Goal: Task Accomplishment & Management: Complete application form

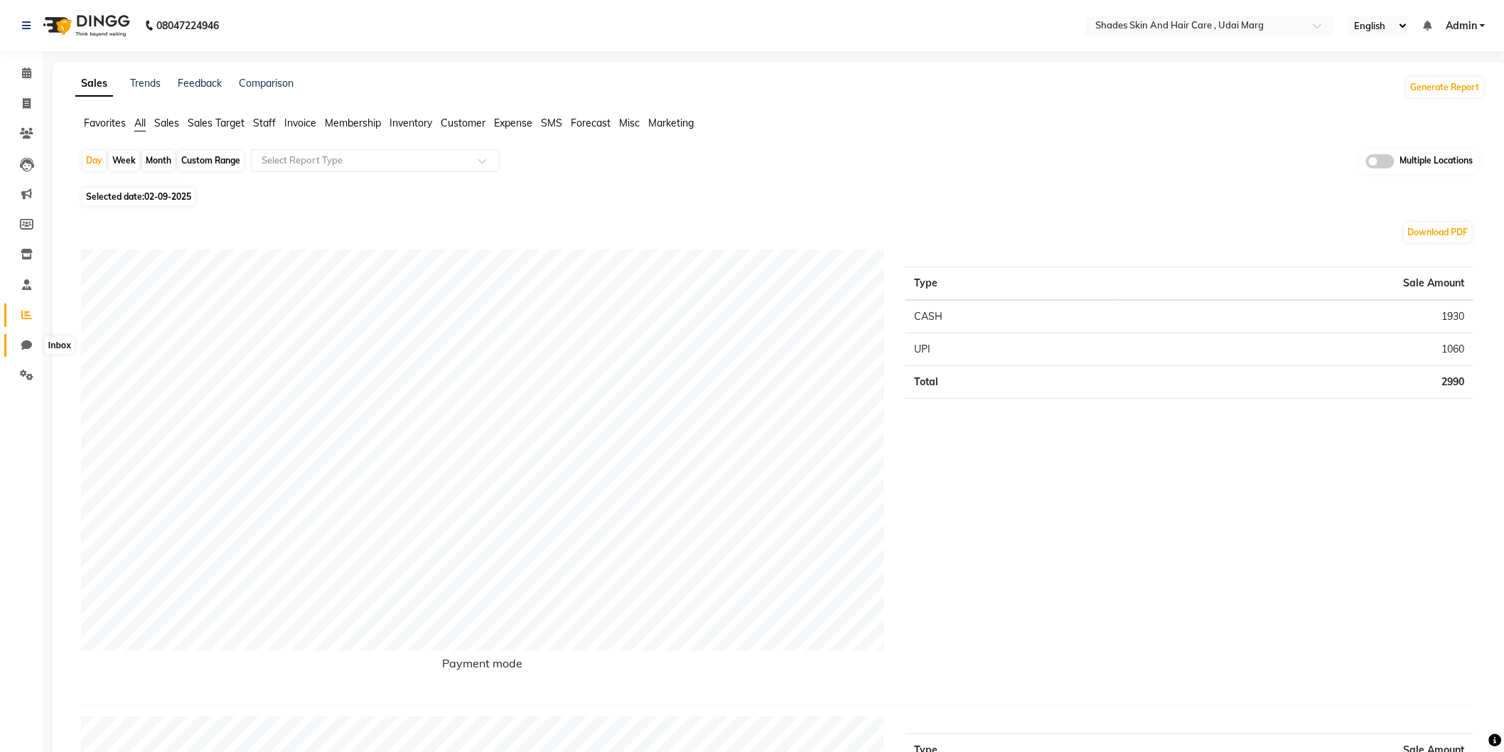
click at [21, 349] on icon at bounding box center [26, 345] width 11 height 11
select select "100"
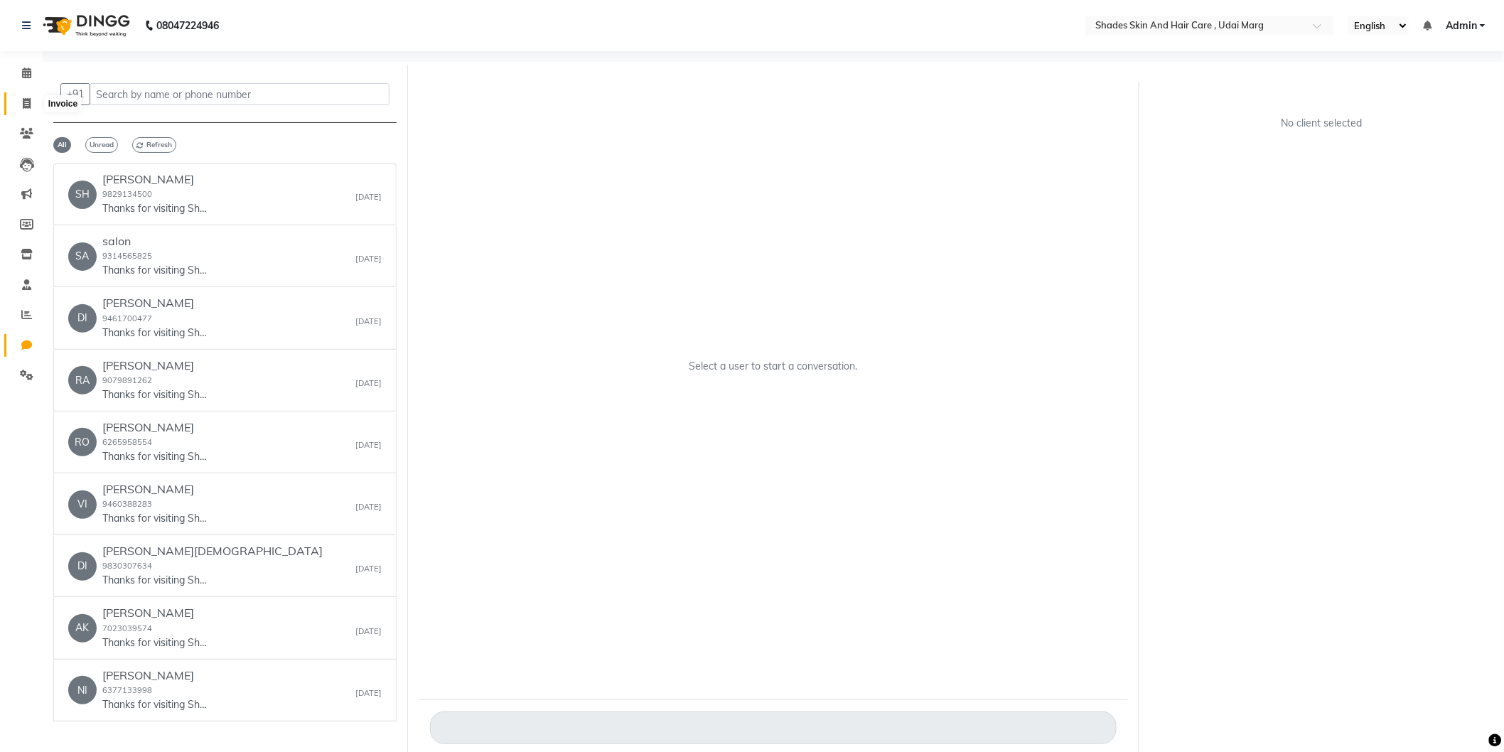
click at [34, 98] on span at bounding box center [26, 104] width 25 height 16
select select "service"
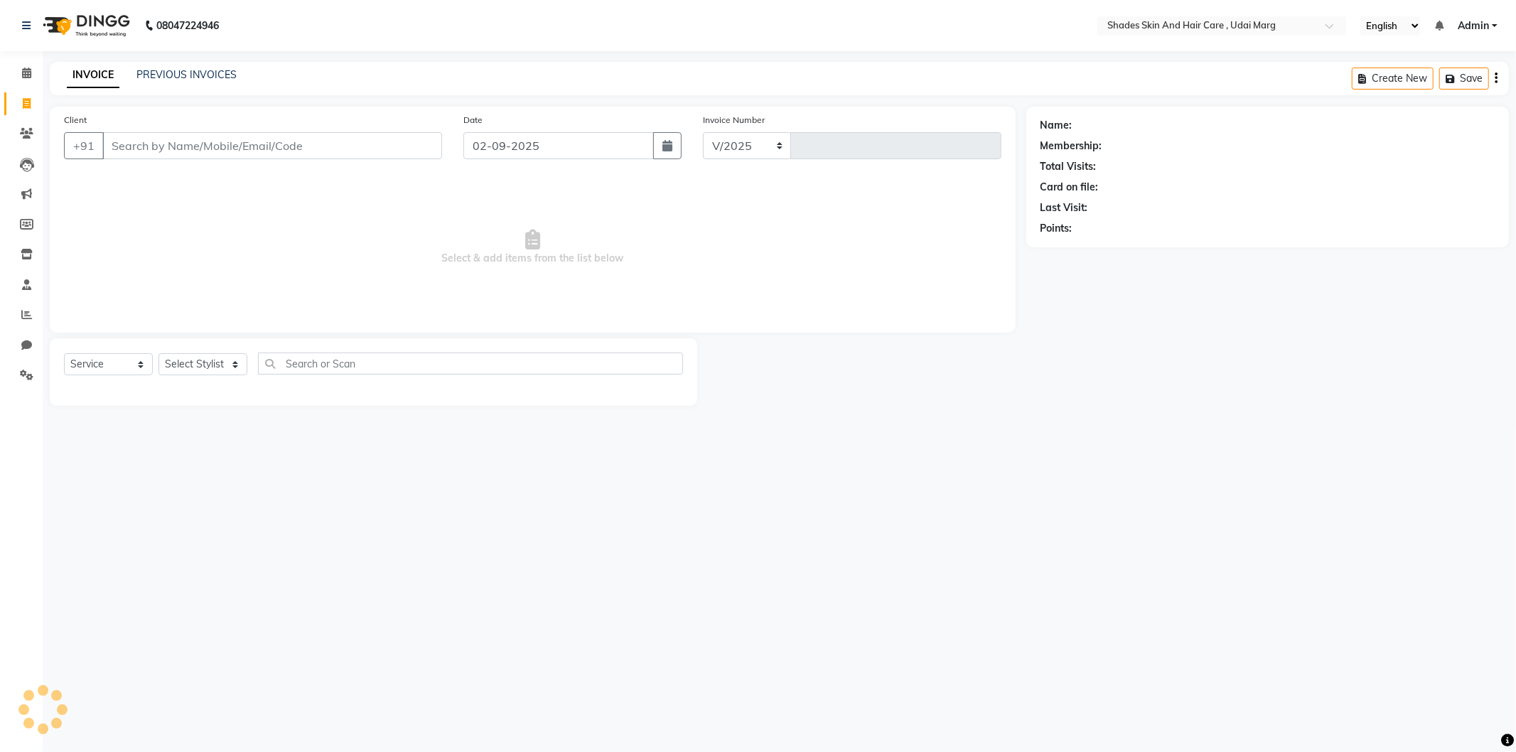
select select "8022"
type input "3783"
click at [23, 336] on link "Chat" at bounding box center [21, 345] width 34 height 23
select select "100"
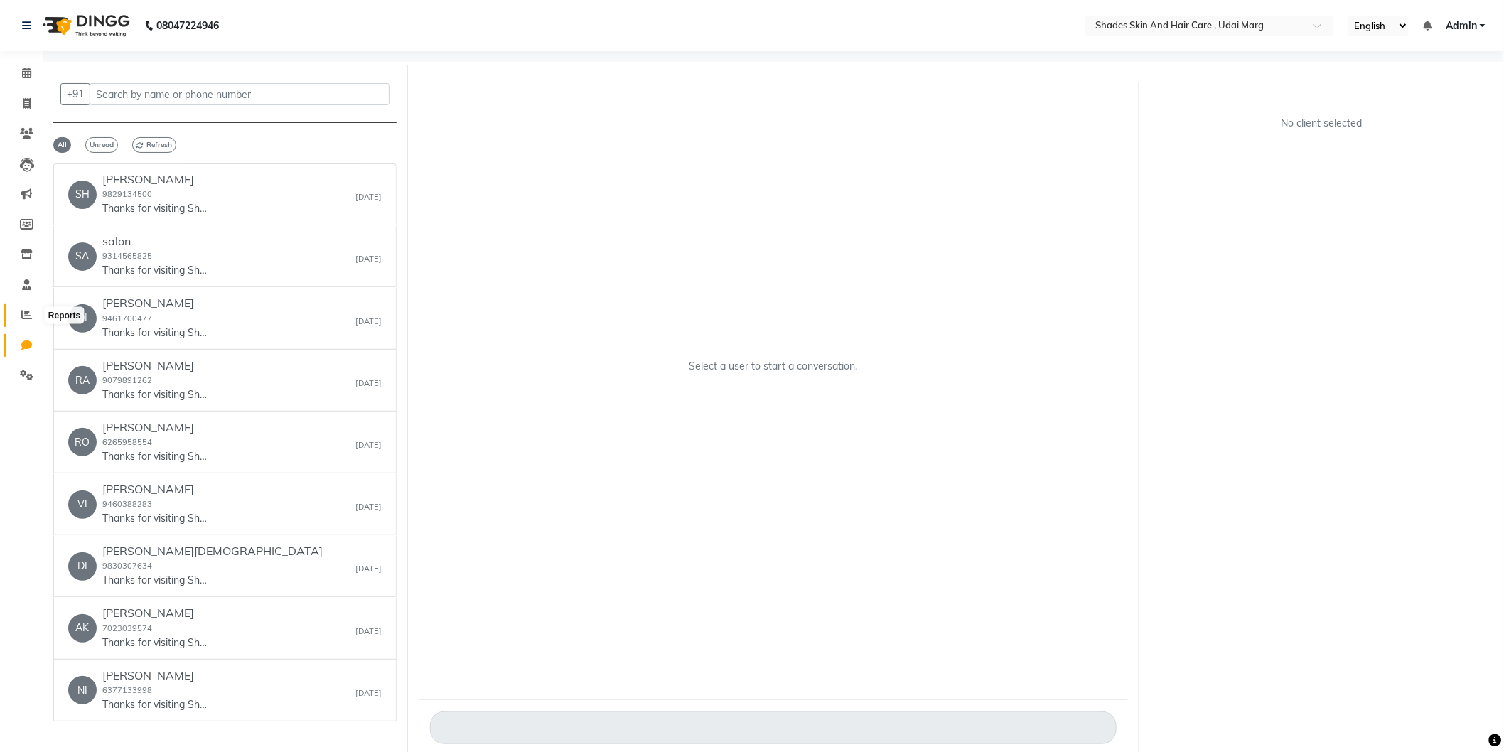
click at [23, 314] on icon at bounding box center [26, 314] width 11 height 11
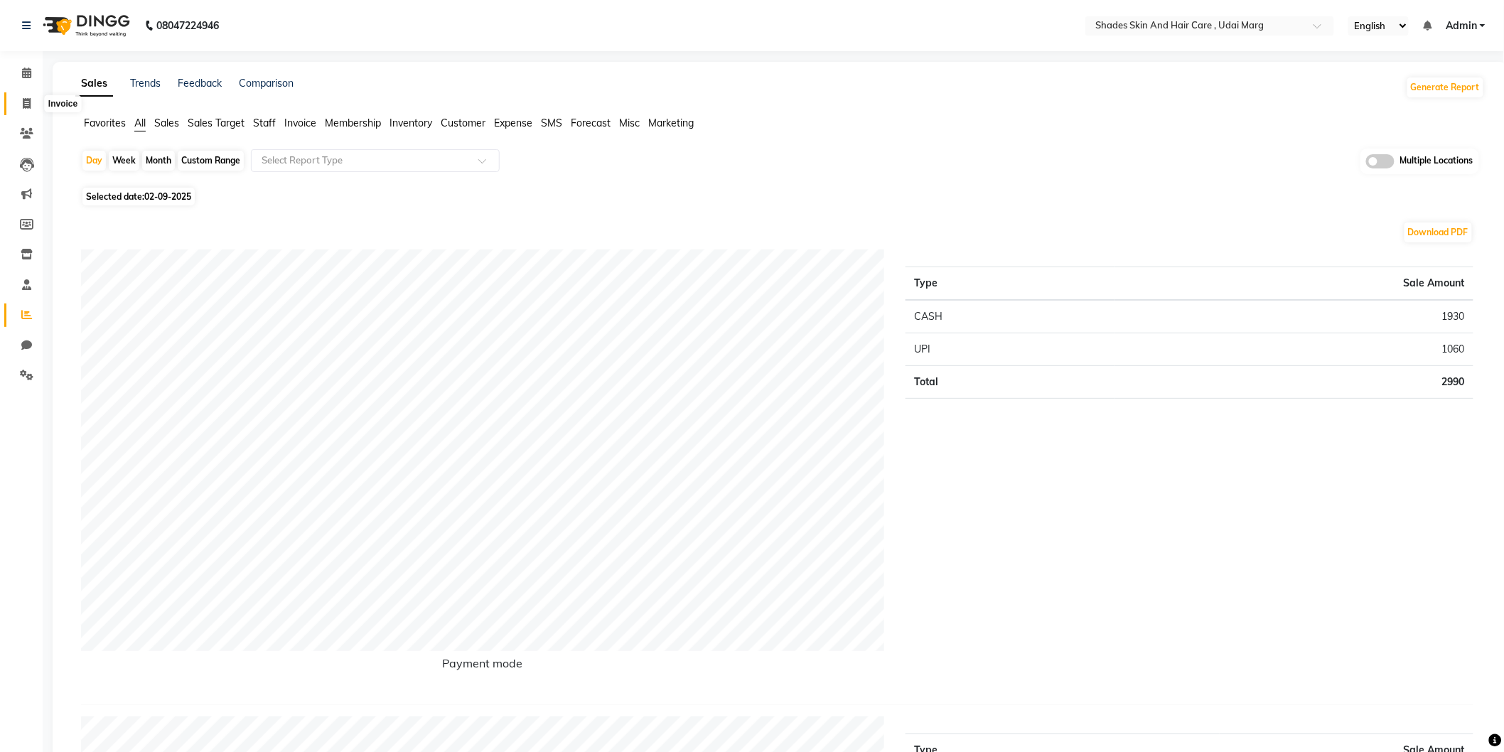
click at [23, 98] on icon at bounding box center [27, 103] width 8 height 11
select select "8022"
select select "service"
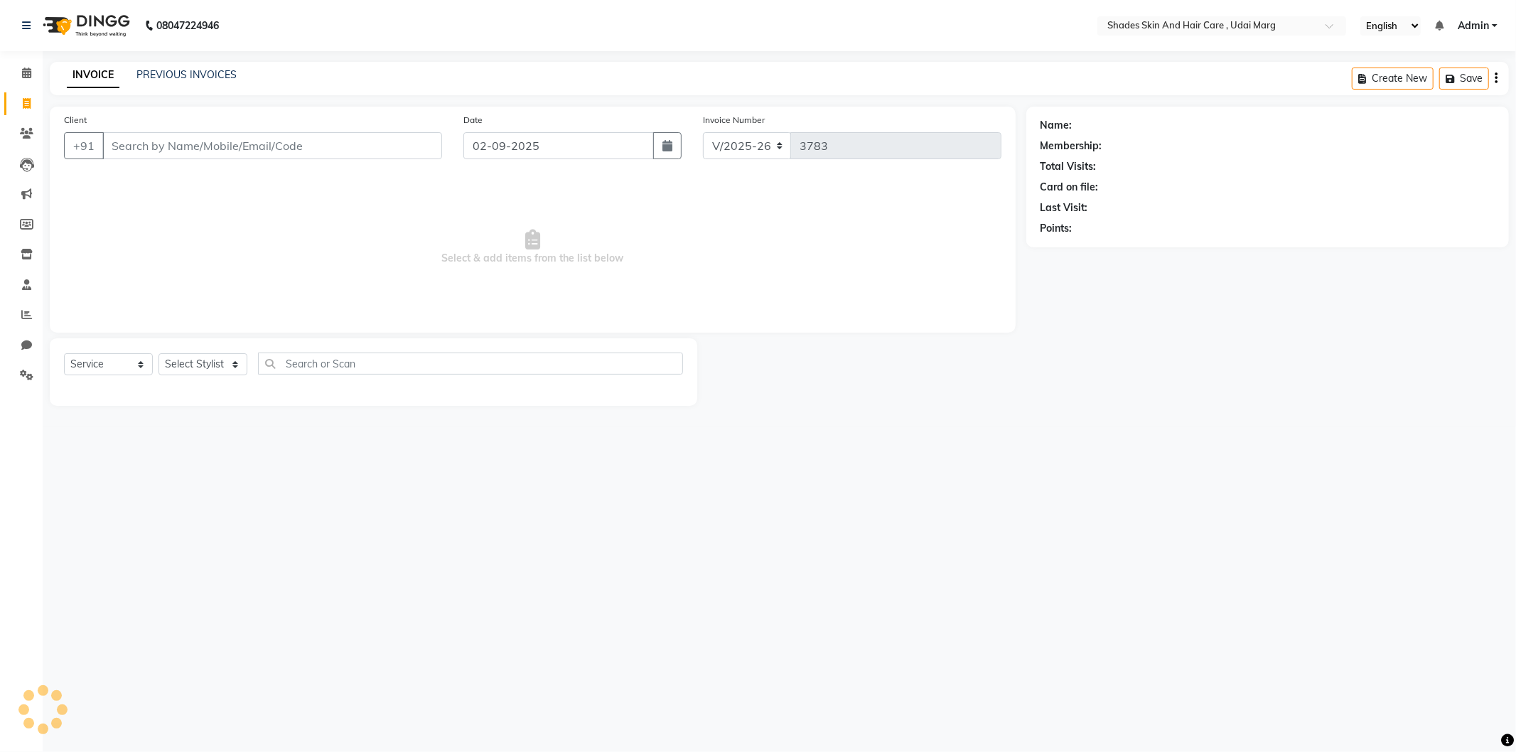
click at [165, 142] on input "Client" at bounding box center [272, 145] width 340 height 27
type input "9116162365"
click at [405, 144] on span "Add Client" at bounding box center [406, 146] width 56 height 14
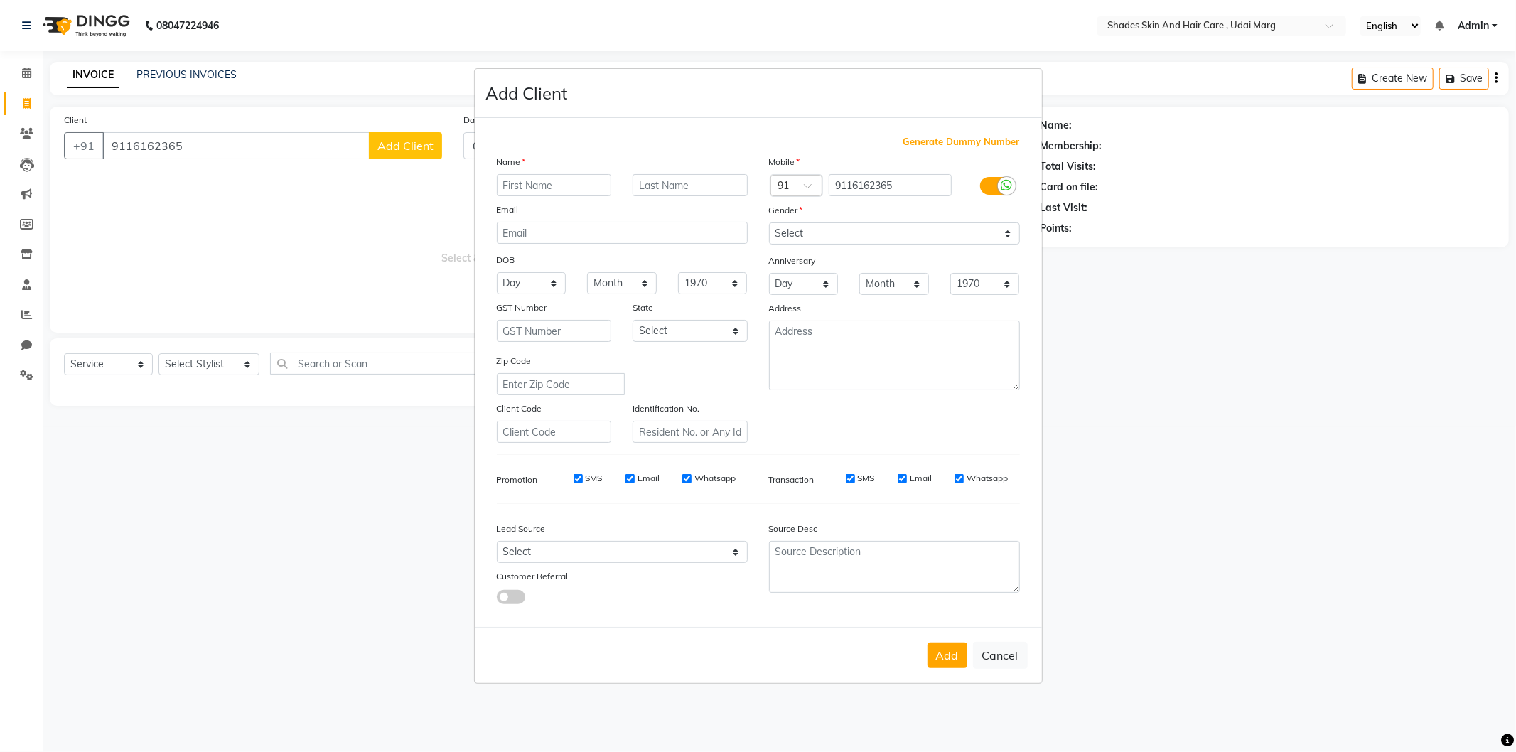
click at [518, 181] on input "text" at bounding box center [554, 185] width 115 height 22
type input "navya"
drag, startPoint x: 877, startPoint y: 235, endPoint x: 874, endPoint y: 244, distance: 9.0
click at [877, 235] on select "Select [DEMOGRAPHIC_DATA] [DEMOGRAPHIC_DATA] Other Prefer Not To Say" at bounding box center [894, 234] width 251 height 22
select select "[DEMOGRAPHIC_DATA]"
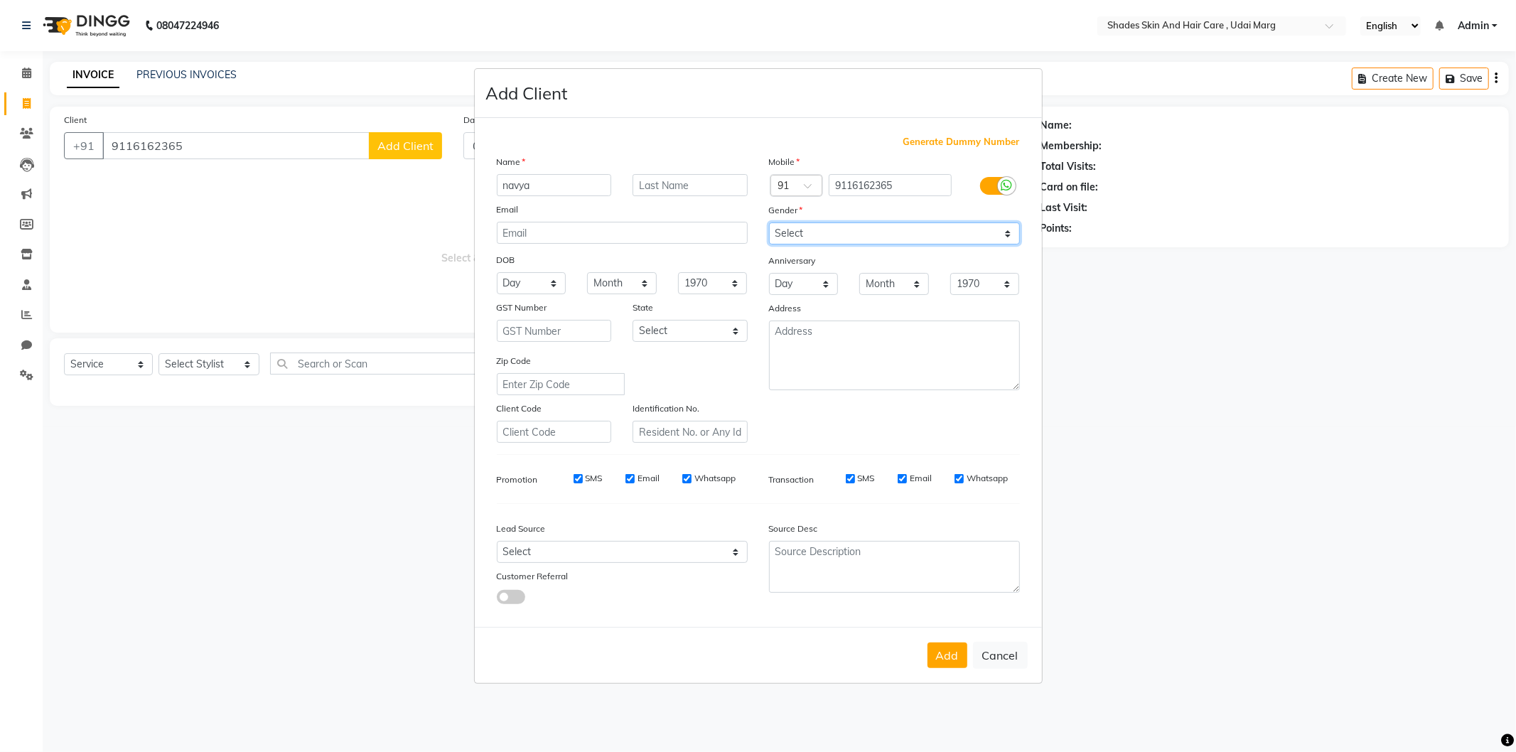
click at [769, 223] on select "Select [DEMOGRAPHIC_DATA] [DEMOGRAPHIC_DATA] Other Prefer Not To Say" at bounding box center [894, 234] width 251 height 22
click at [955, 663] on button "Add" at bounding box center [948, 656] width 40 height 26
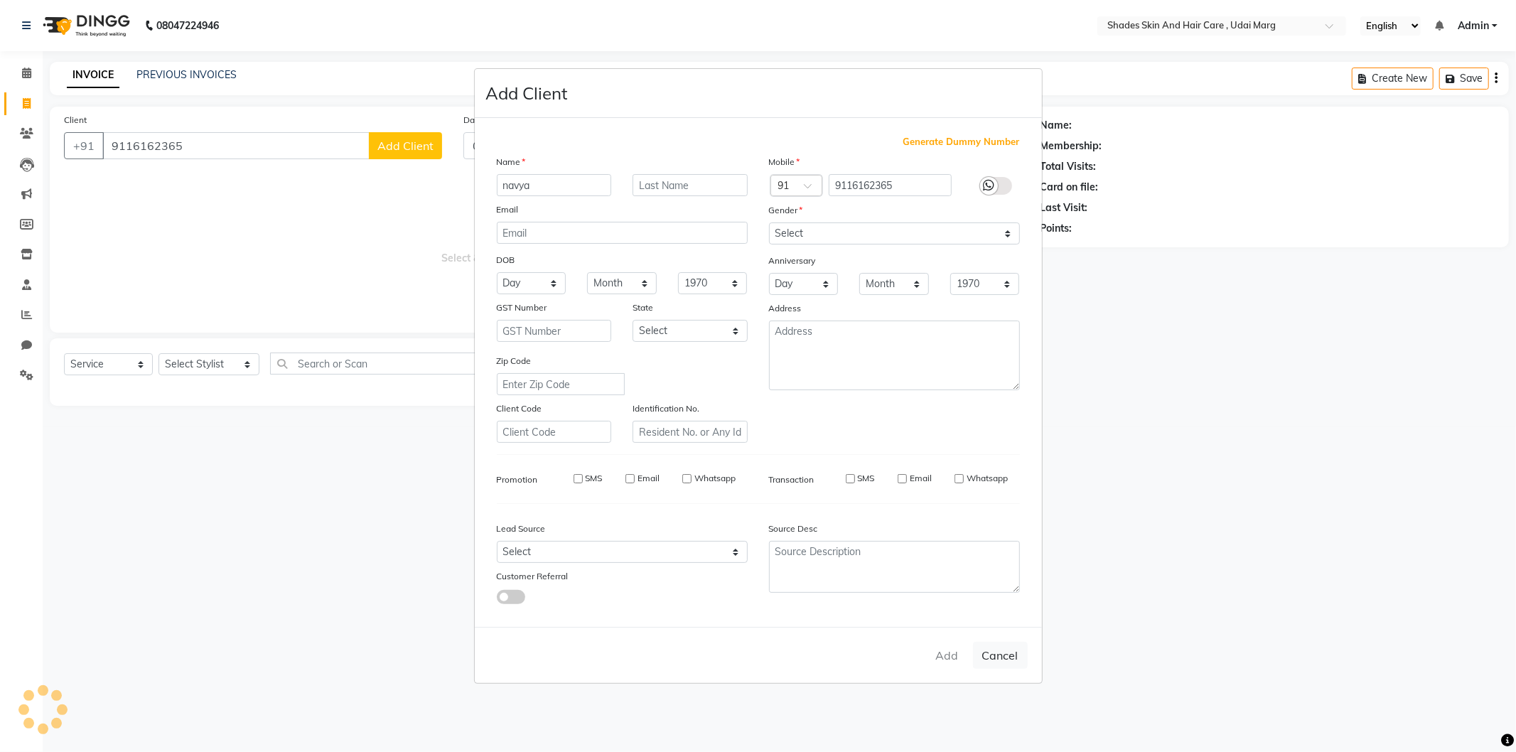
select select
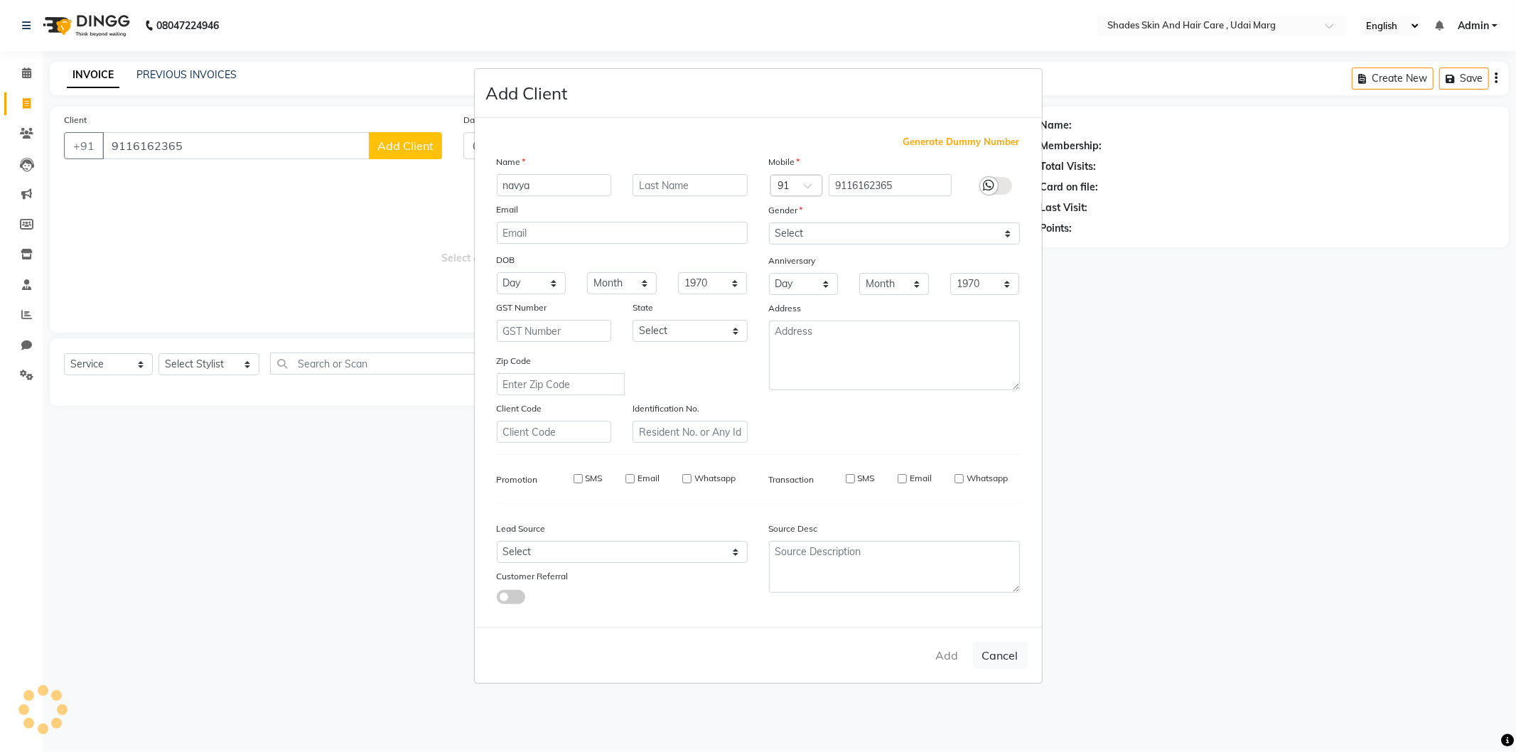
select select
checkbox input "false"
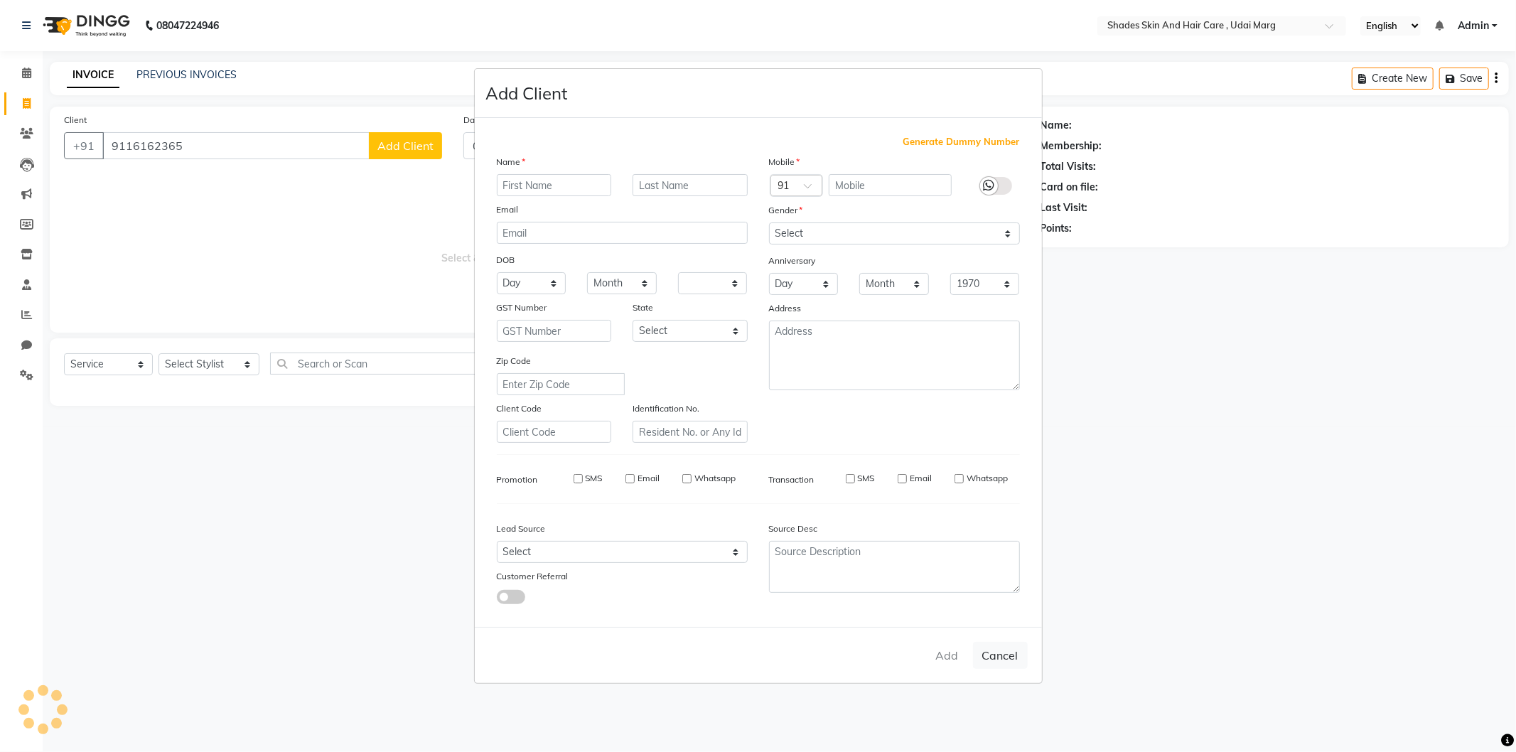
checkbox input "false"
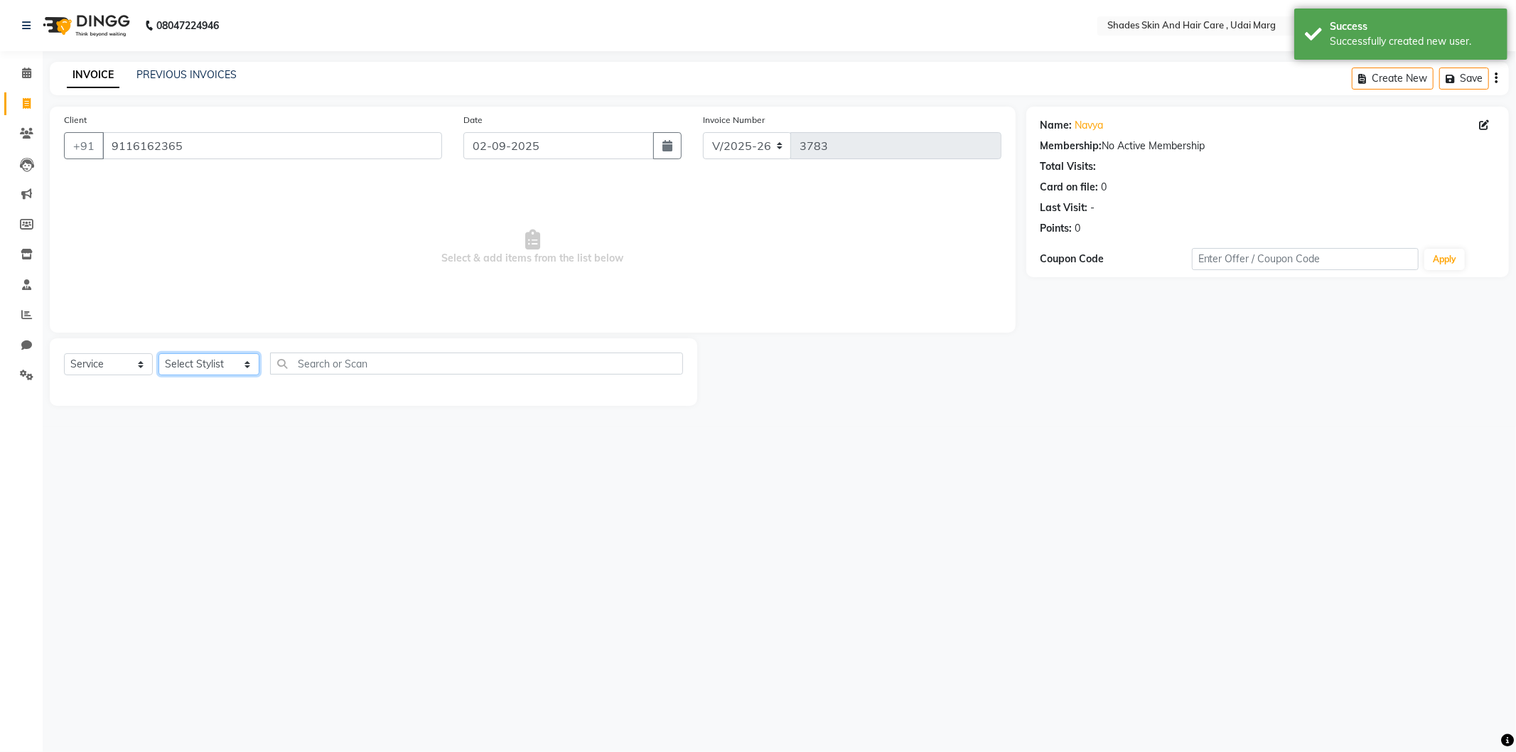
click at [205, 365] on select "Select Stylist [PERSON_NAME] ADMIN [PERSON_NAME] [PERSON_NAME] GAYATRI [PERSON_…" at bounding box center [209, 364] width 101 height 22
select select "74306"
click at [159, 354] on select "Select Stylist [PERSON_NAME] ADMIN [PERSON_NAME] [PERSON_NAME] GAYATRI [PERSON_…" at bounding box center [209, 364] width 101 height 22
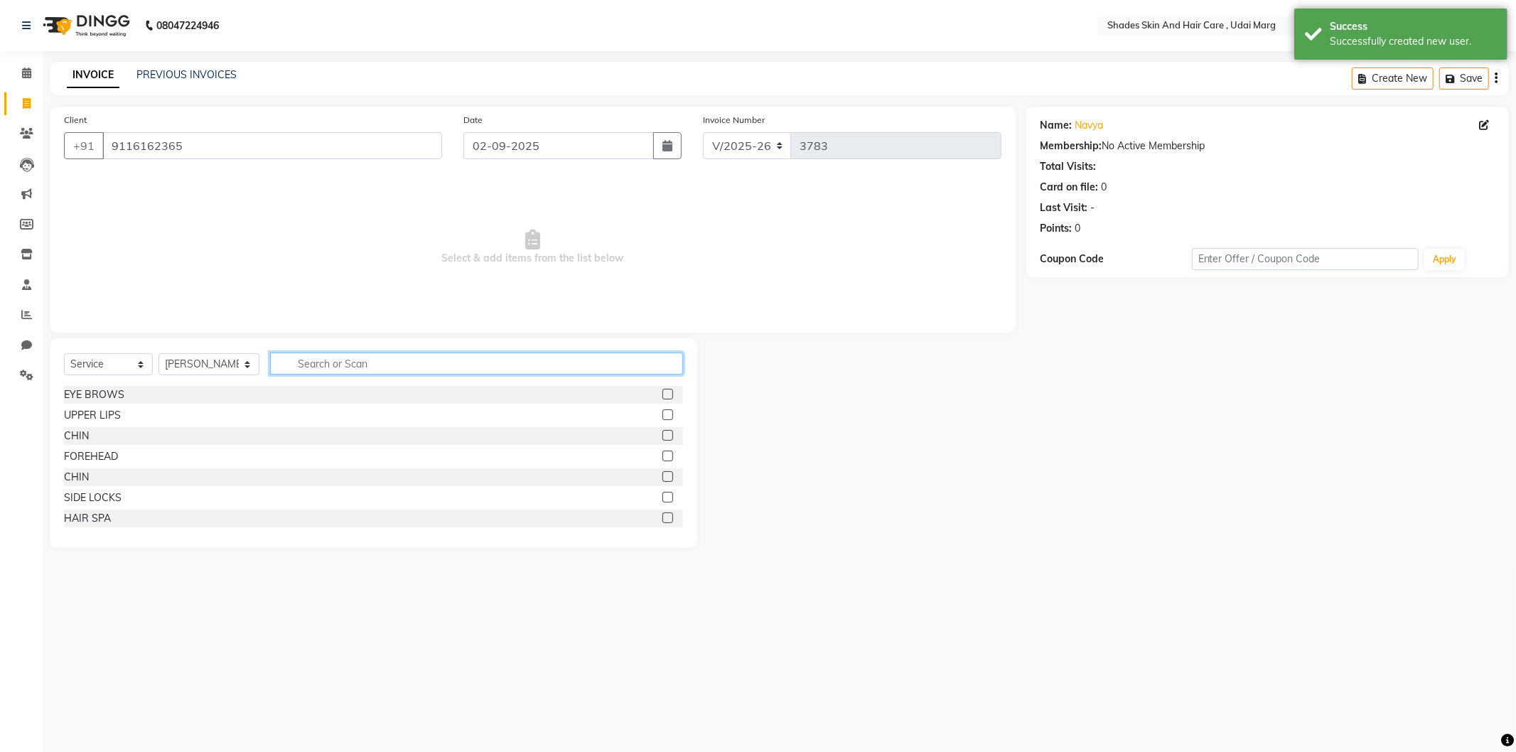
click at [396, 364] on input "text" at bounding box center [476, 364] width 413 height 22
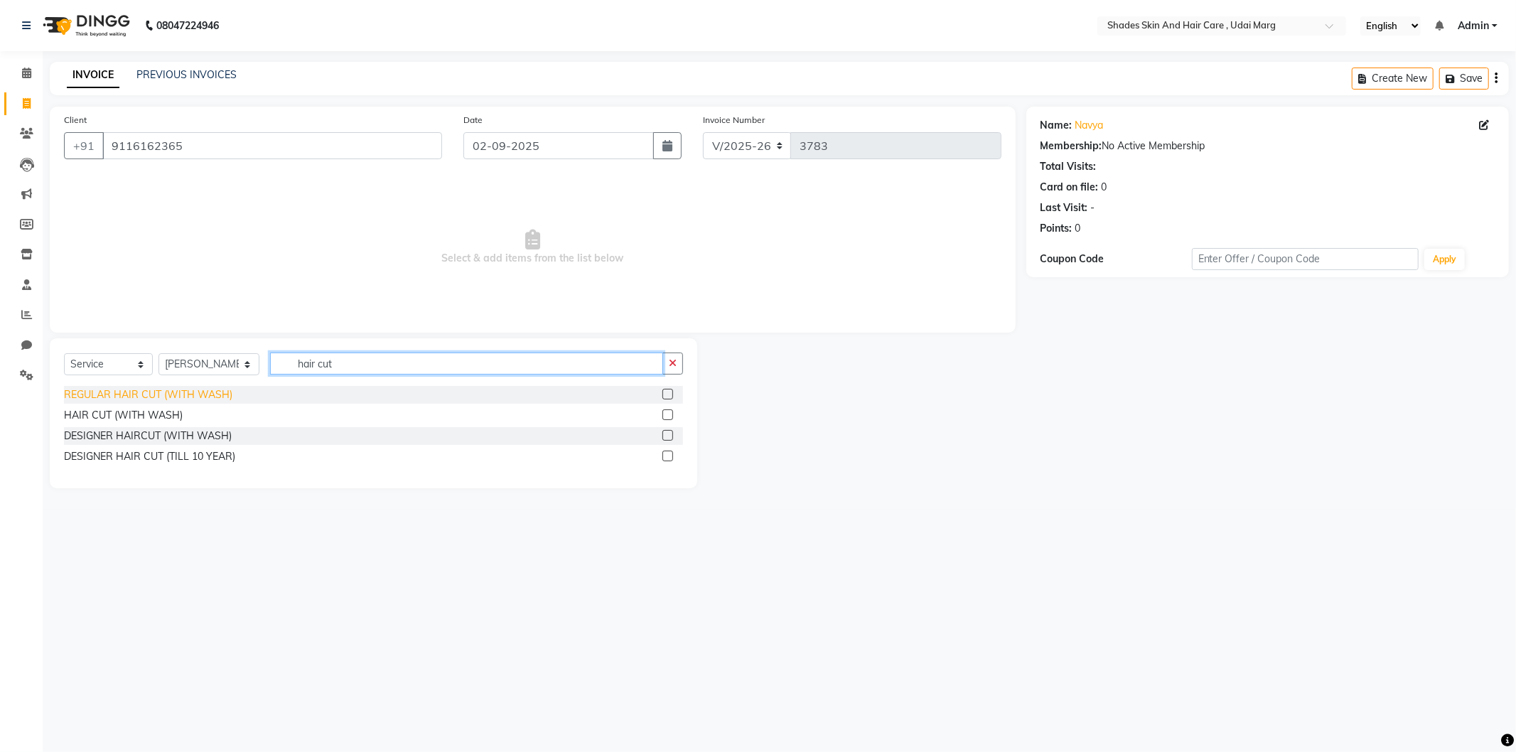
type input "hair cut"
click at [144, 400] on div "REGULAR HAIR CUT (WITH WASH)" at bounding box center [148, 394] width 168 height 15
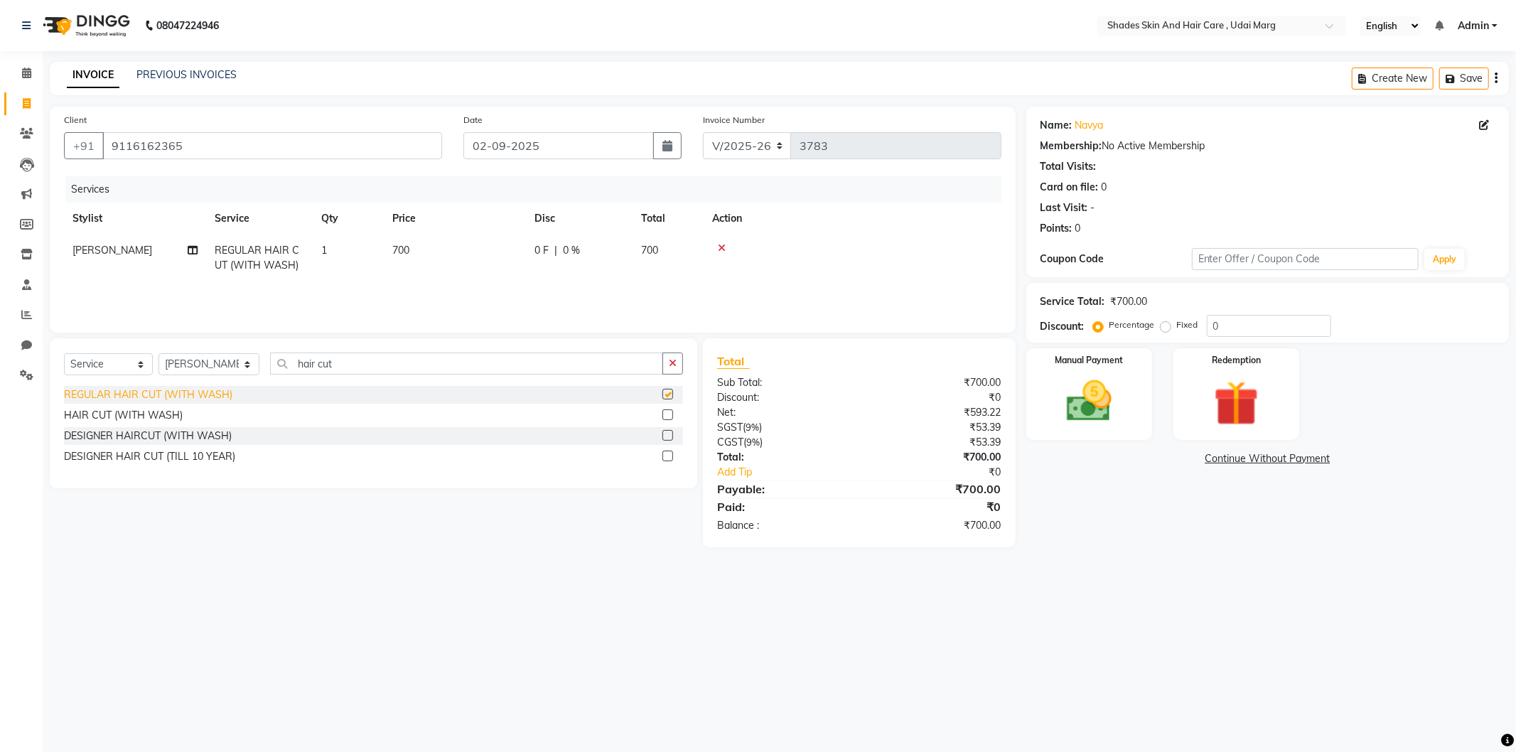
checkbox input "false"
click at [1110, 375] on img at bounding box center [1089, 402] width 76 height 54
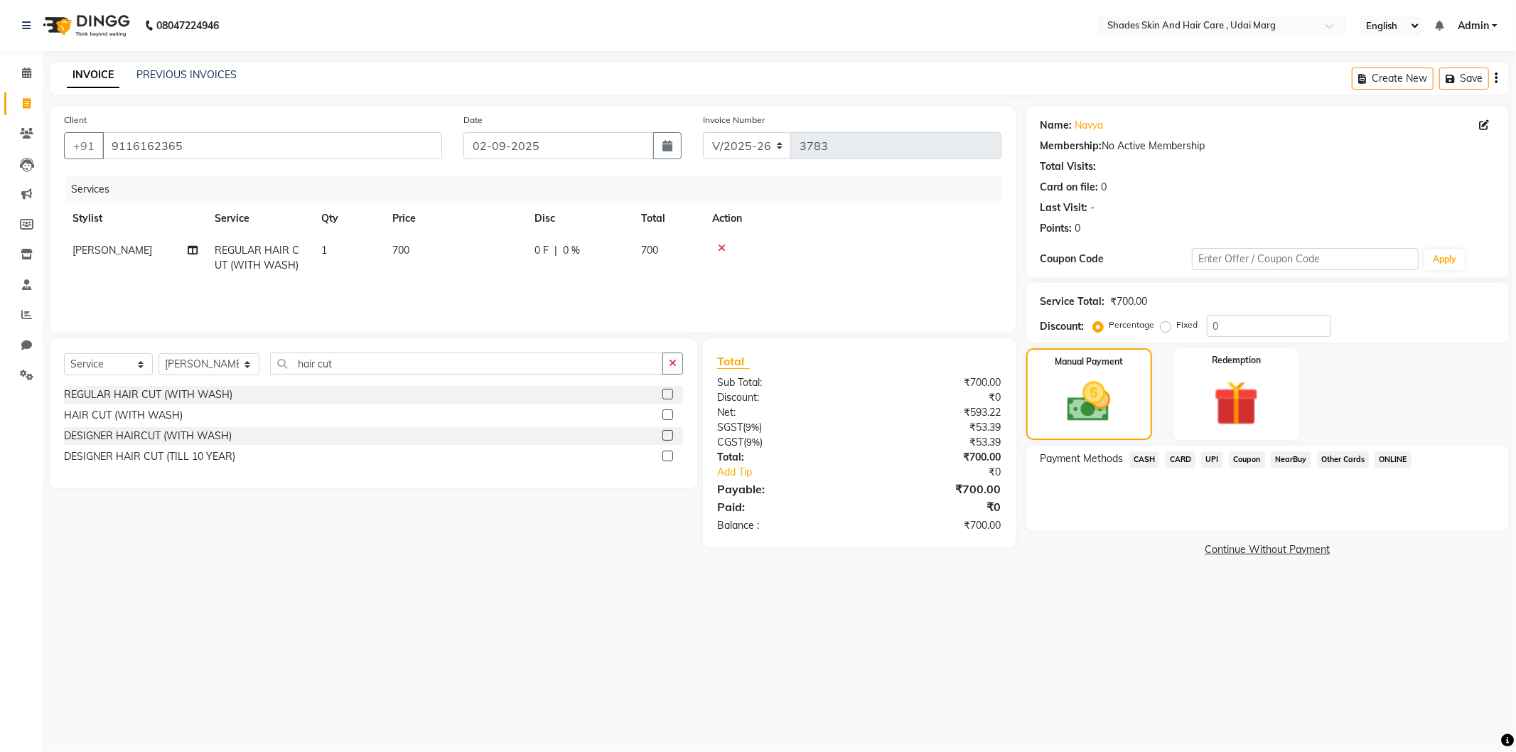
click at [1146, 462] on span "CASH" at bounding box center [1145, 459] width 31 height 16
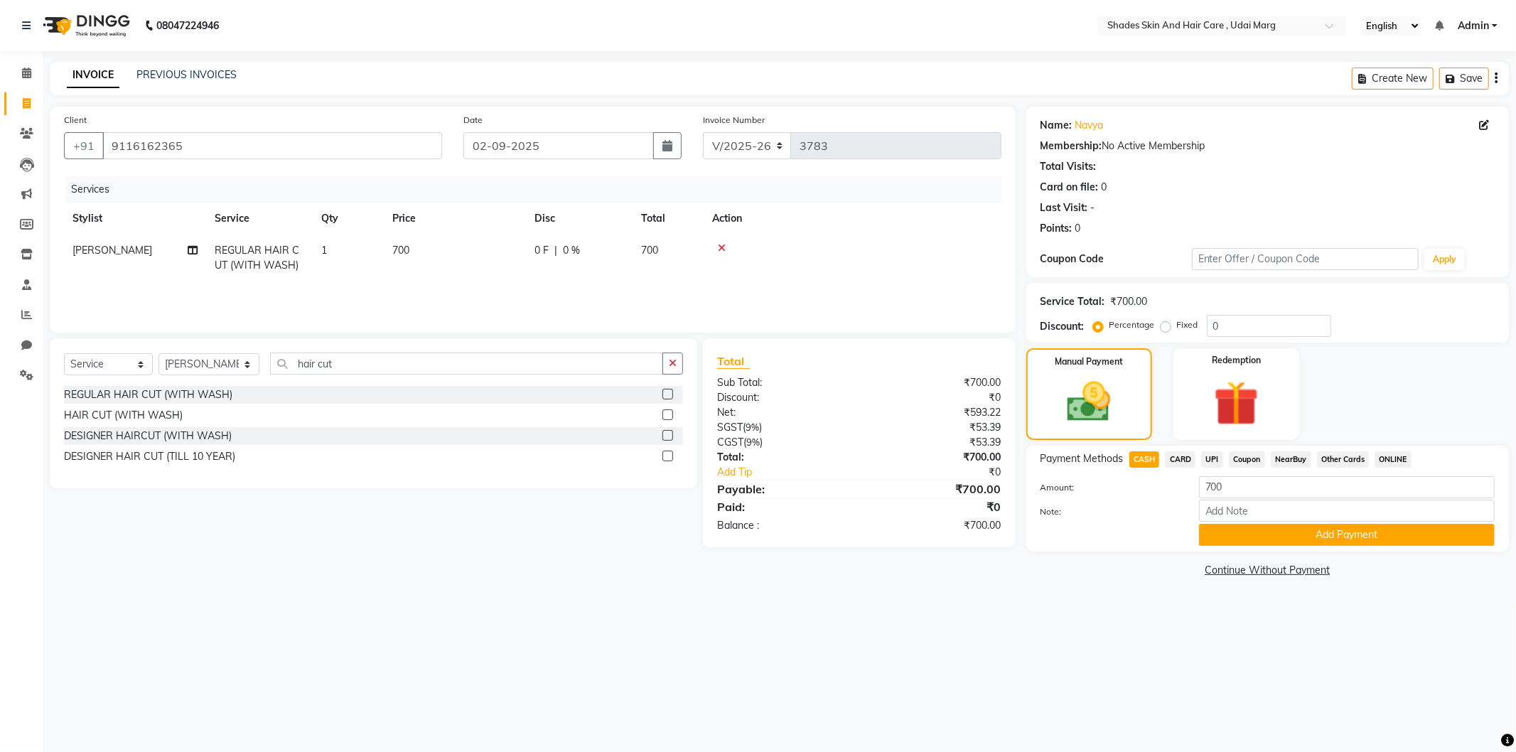
click at [1233, 547] on div "Payment Methods CASH CARD UPI Coupon NearBuy Other Cards ONLINE Amount: 700 Not…" at bounding box center [1268, 499] width 483 height 106
click at [1236, 536] on button "Add Payment" at bounding box center [1347, 535] width 296 height 22
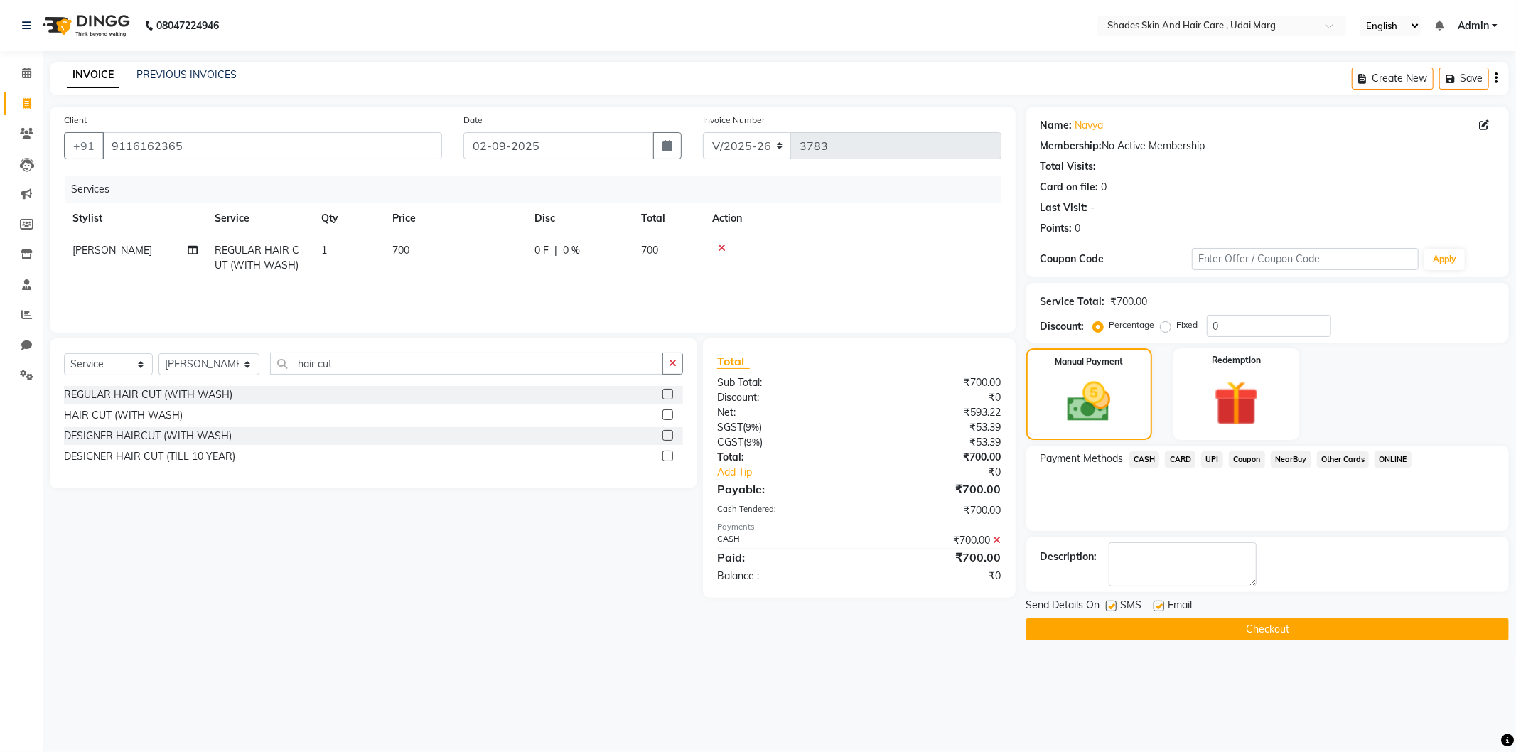
click at [1154, 631] on button "Checkout" at bounding box center [1268, 630] width 483 height 22
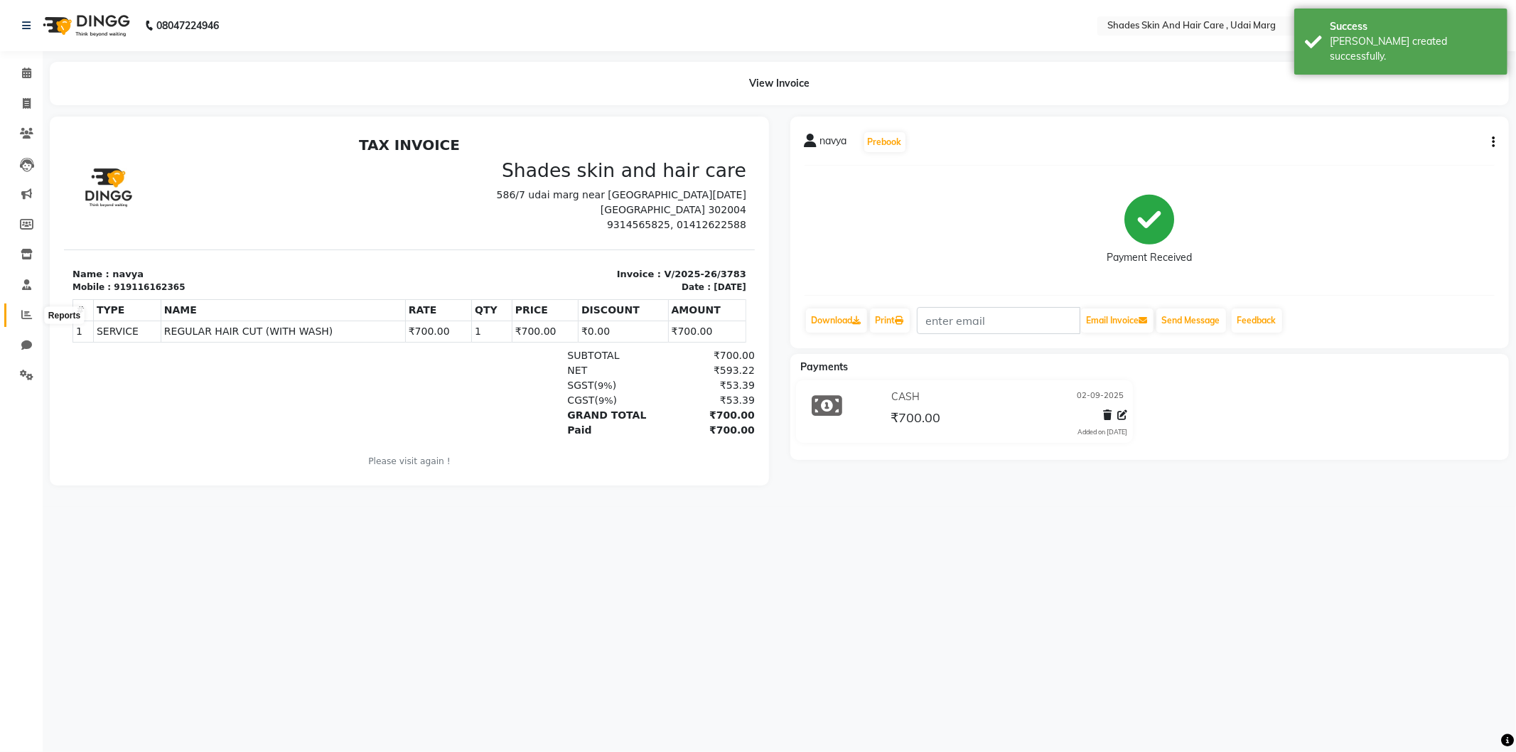
click at [26, 314] on icon at bounding box center [26, 314] width 11 height 11
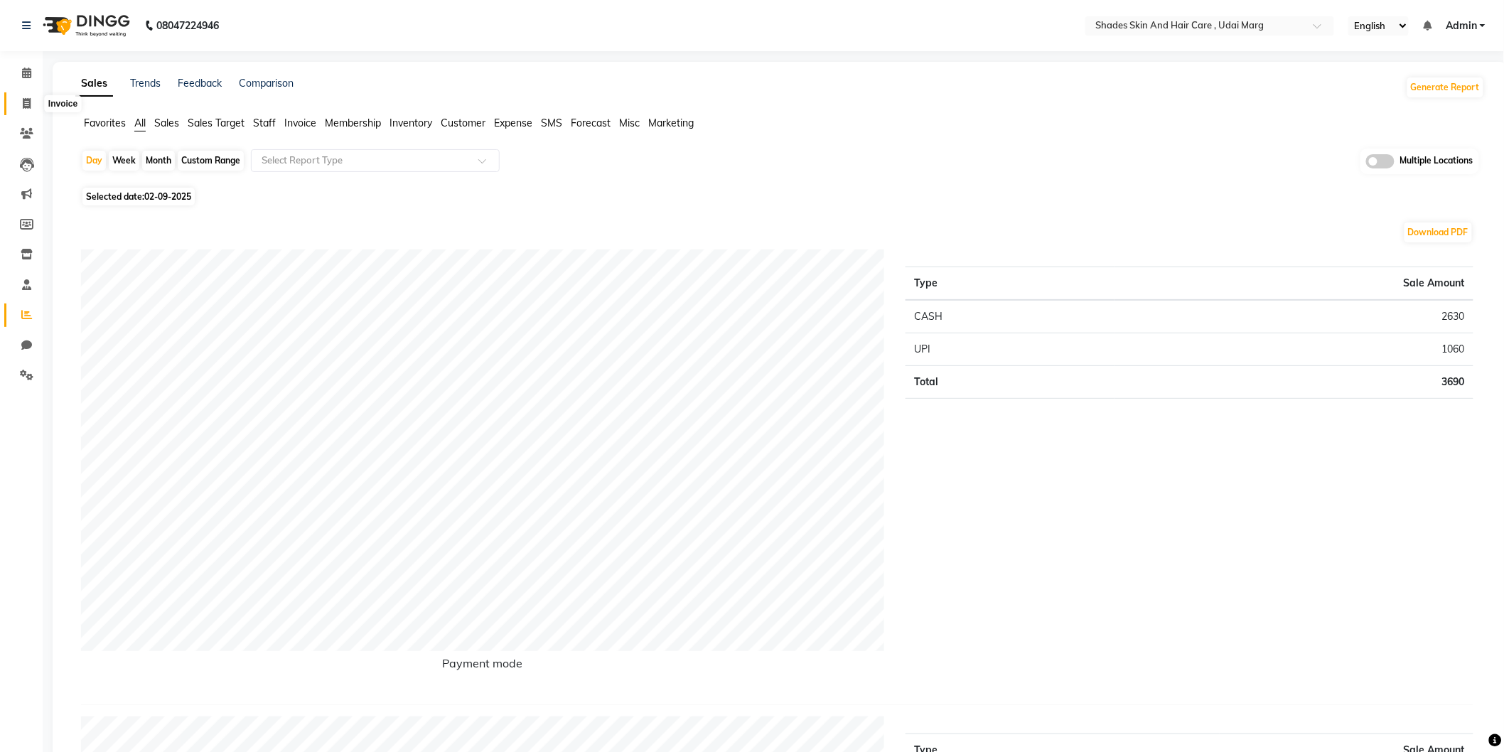
click at [23, 105] on icon at bounding box center [27, 103] width 8 height 11
select select "service"
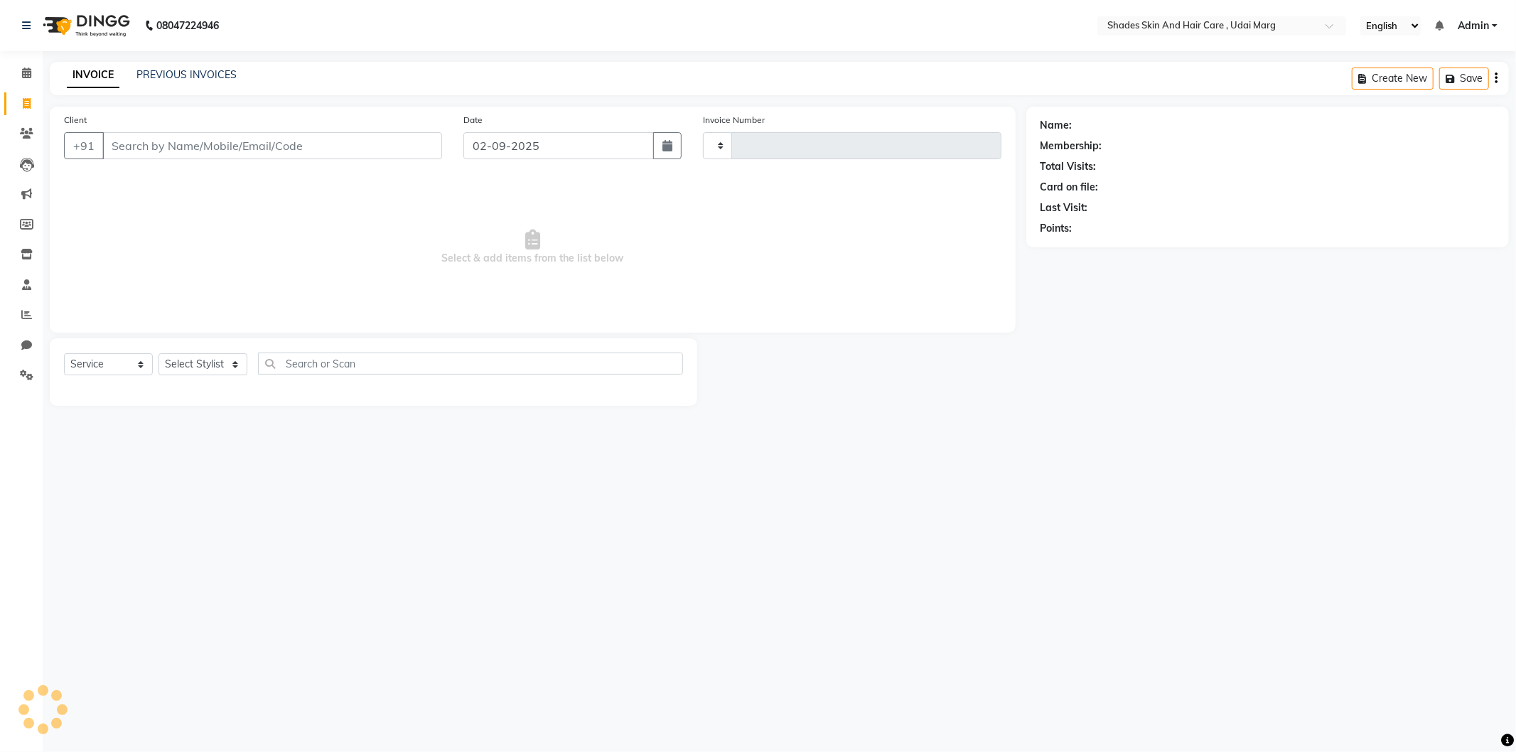
type input "3784"
select select "8022"
